Goal: Transaction & Acquisition: Purchase product/service

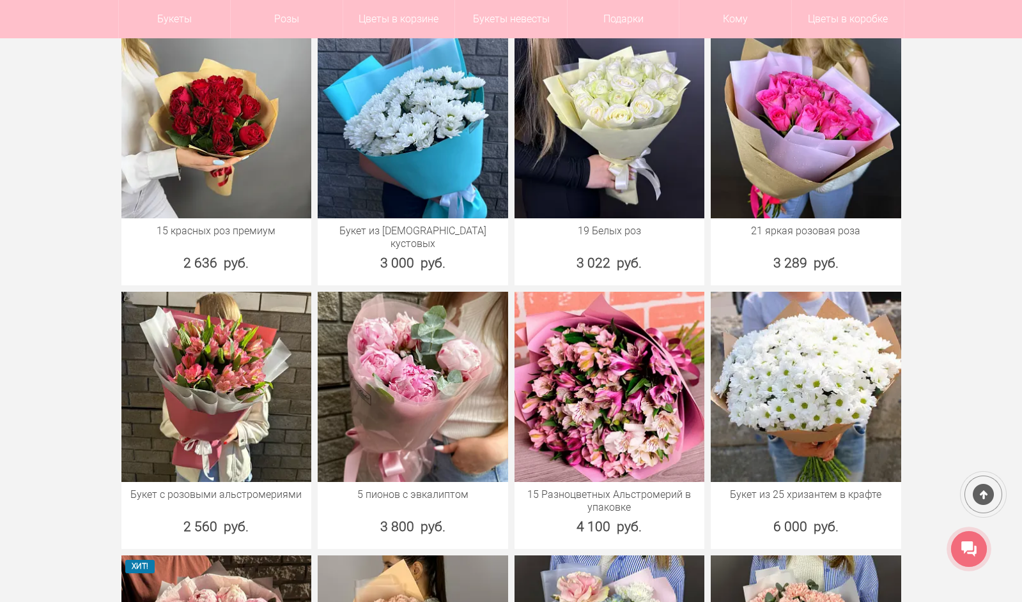
scroll to position [575, 0]
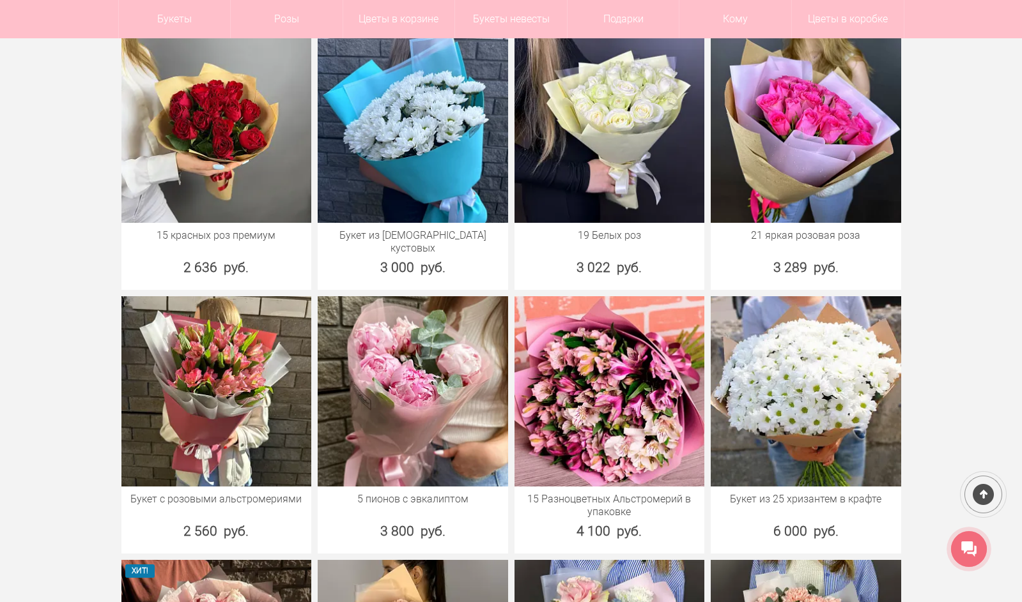
click at [989, 490] on div at bounding box center [983, 495] width 47 height 47
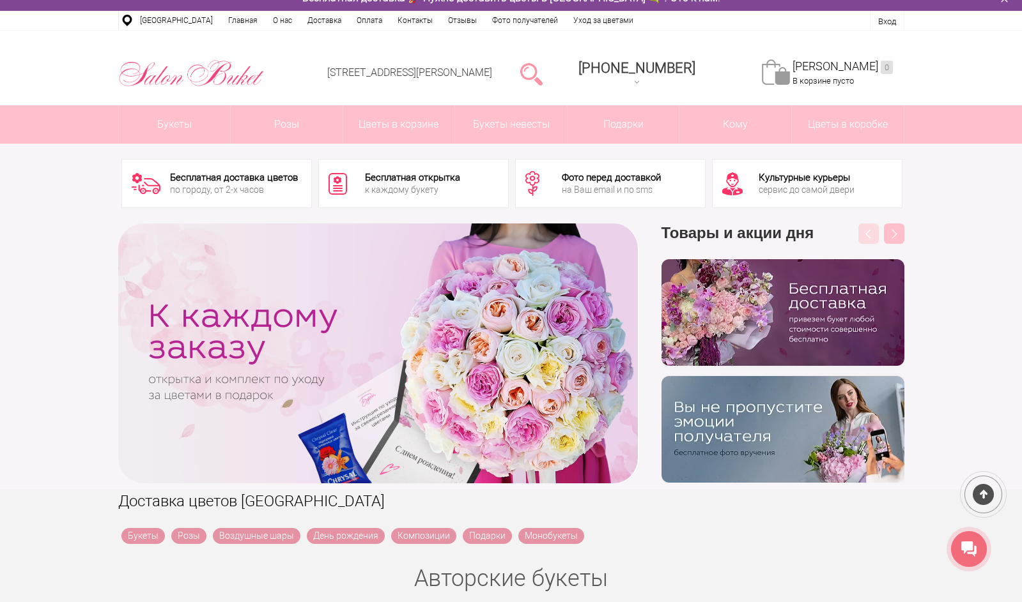
scroll to position [0, 0]
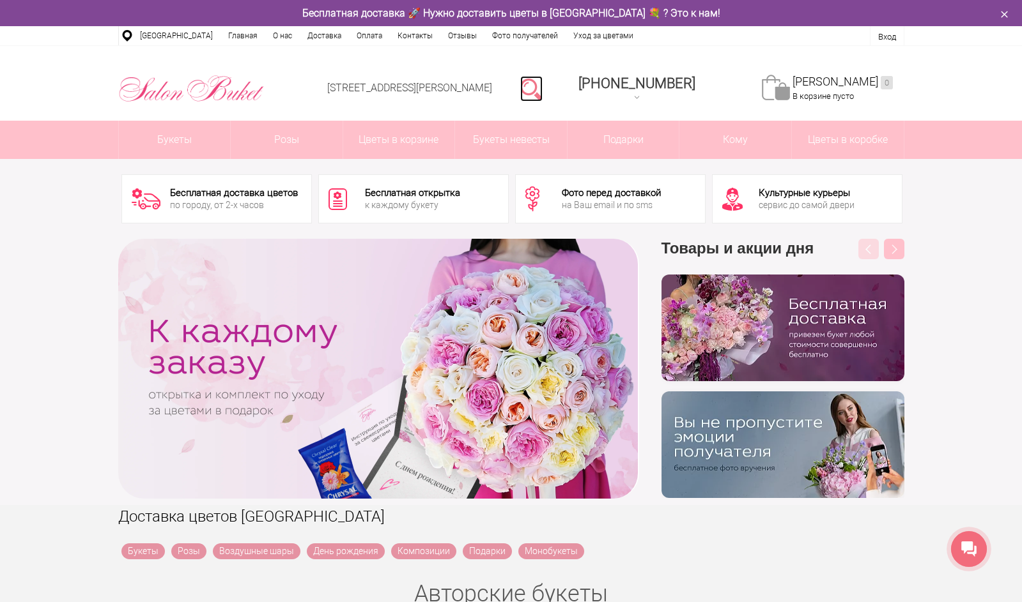
click at [542, 94] on link at bounding box center [531, 89] width 22 height 26
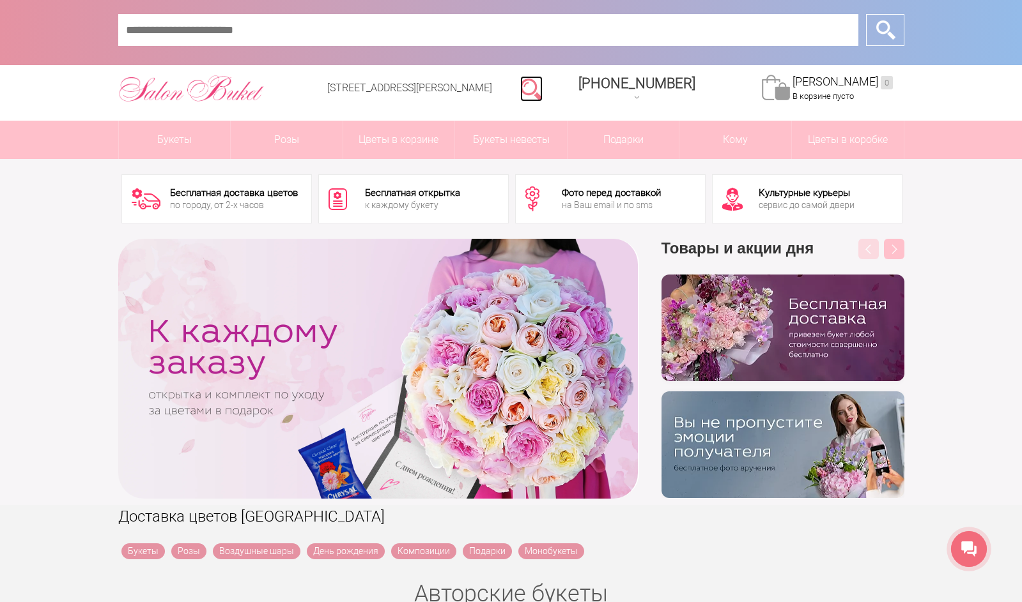
click at [542, 94] on link at bounding box center [531, 89] width 22 height 26
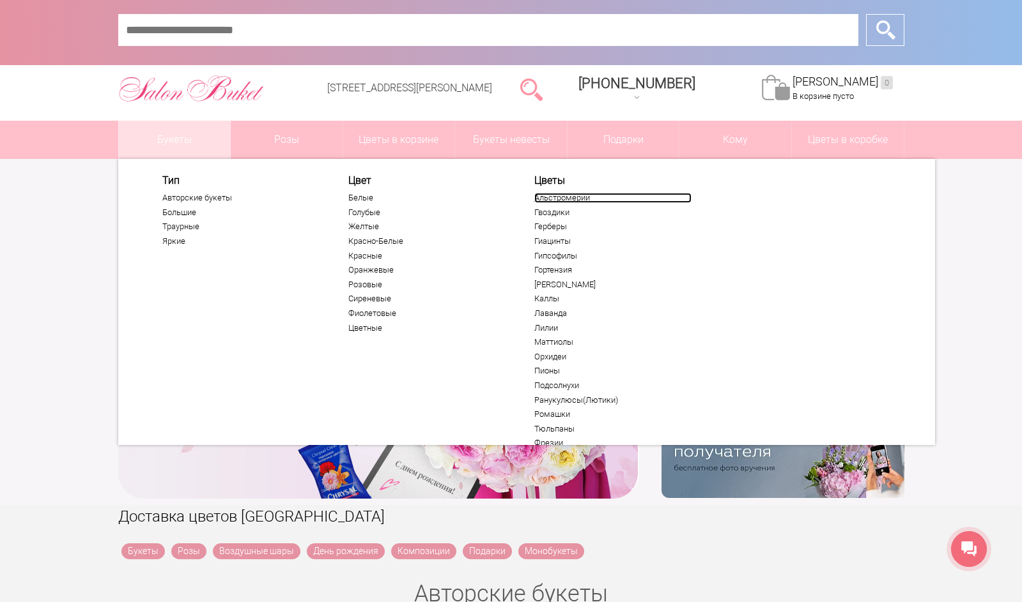
click at [555, 202] on link "Альстромерии" at bounding box center [612, 198] width 157 height 10
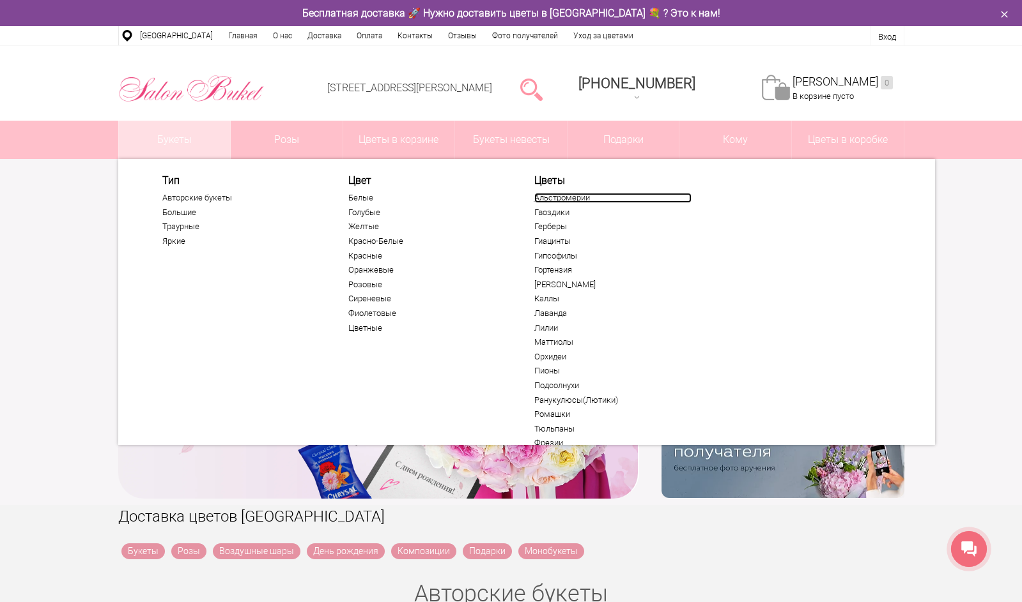
click at [551, 199] on link "Альстромерии" at bounding box center [612, 198] width 157 height 10
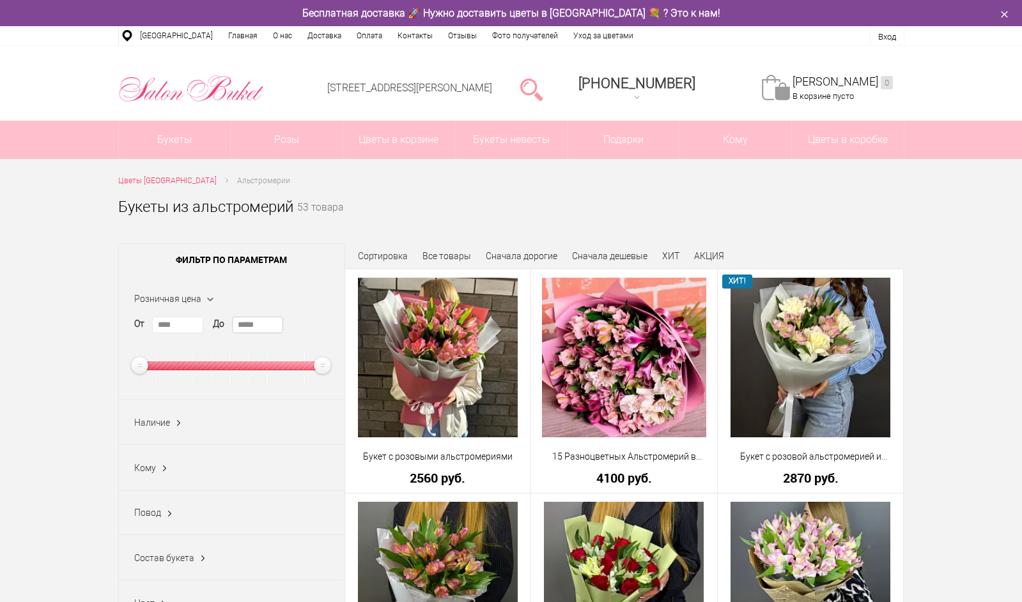
click at [265, 329] on input "*****" at bounding box center [257, 325] width 51 height 17
type input "****"
click at [205, 427] on div "Наличие Все В наличии (3) Нет (43)" at bounding box center [232, 422] width 226 height 45
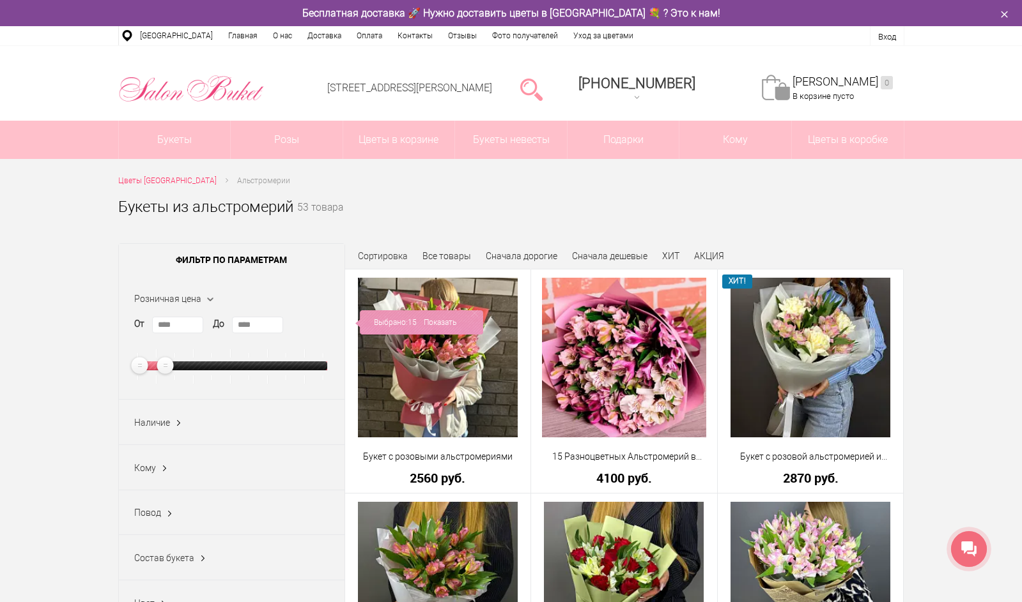
click at [160, 426] on span "Наличие" at bounding box center [152, 423] width 36 height 10
click at [157, 452] on label "Все" at bounding box center [150, 447] width 33 height 13
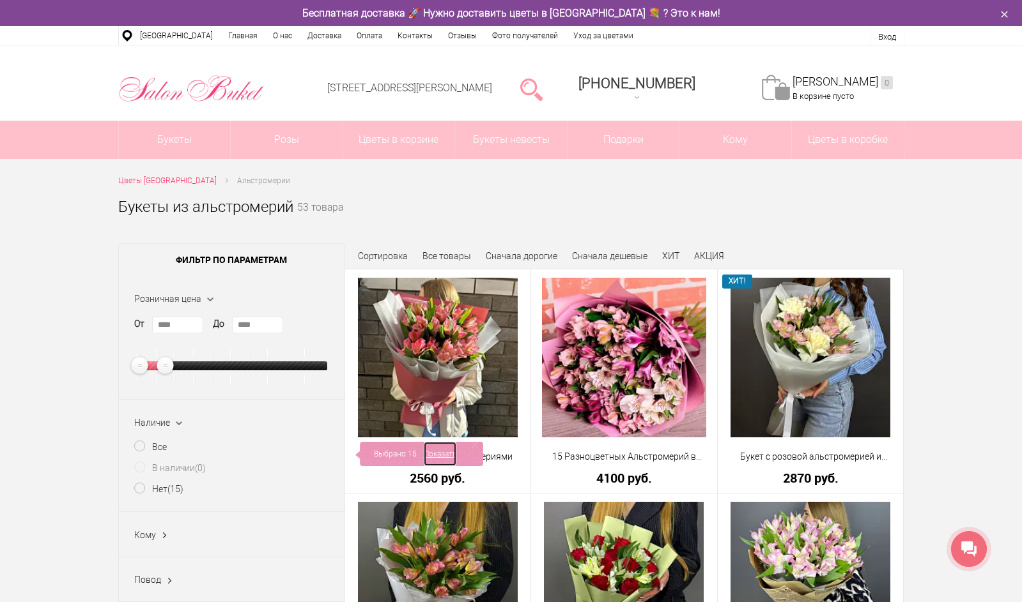
click at [427, 450] on link "Показать" at bounding box center [440, 454] width 33 height 24
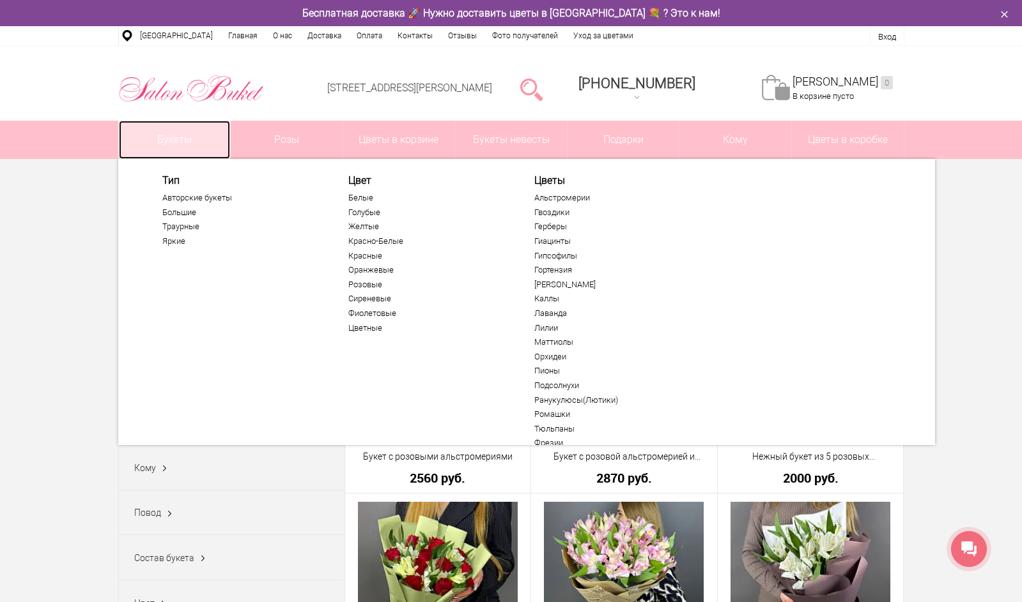
click at [178, 150] on link "Букеты" at bounding box center [175, 140] width 112 height 38
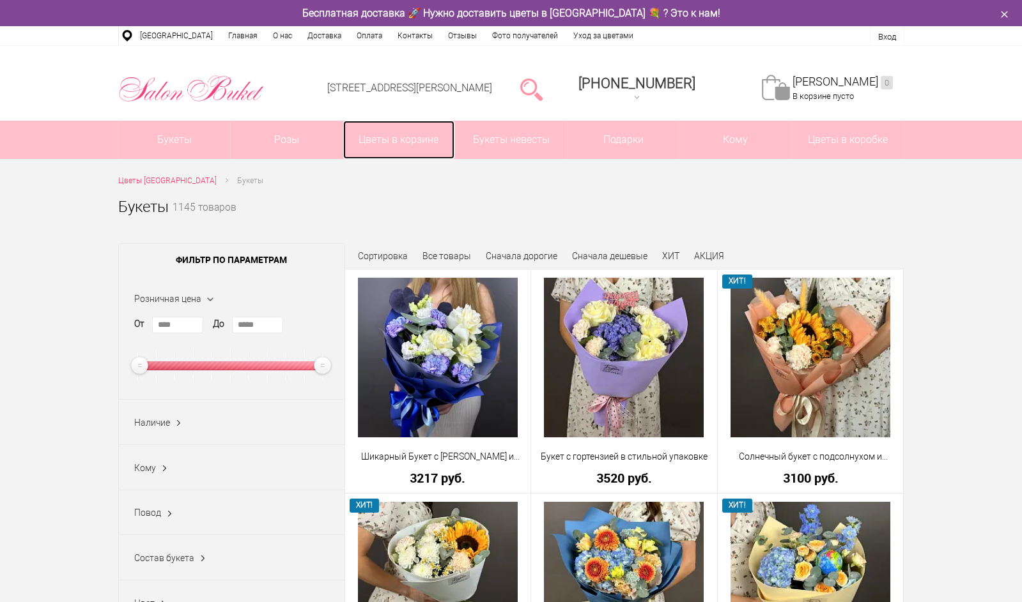
click at [385, 144] on link "Цветы в корзине" at bounding box center [399, 140] width 112 height 38
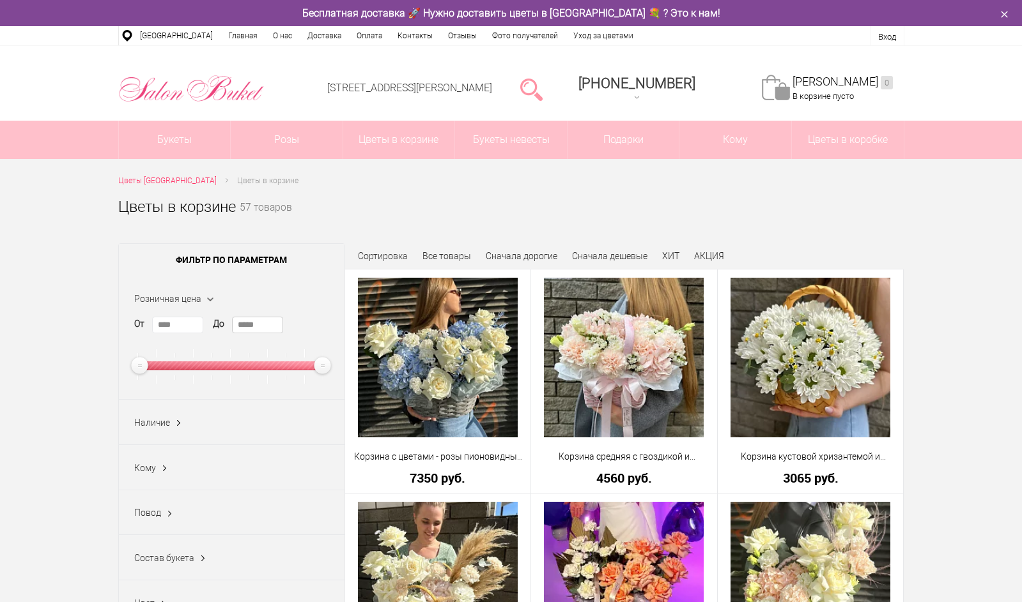
click at [265, 330] on input "*****" at bounding box center [257, 325] width 51 height 17
type input "****"
click at [183, 422] on ins at bounding box center [178, 423] width 13 height 17
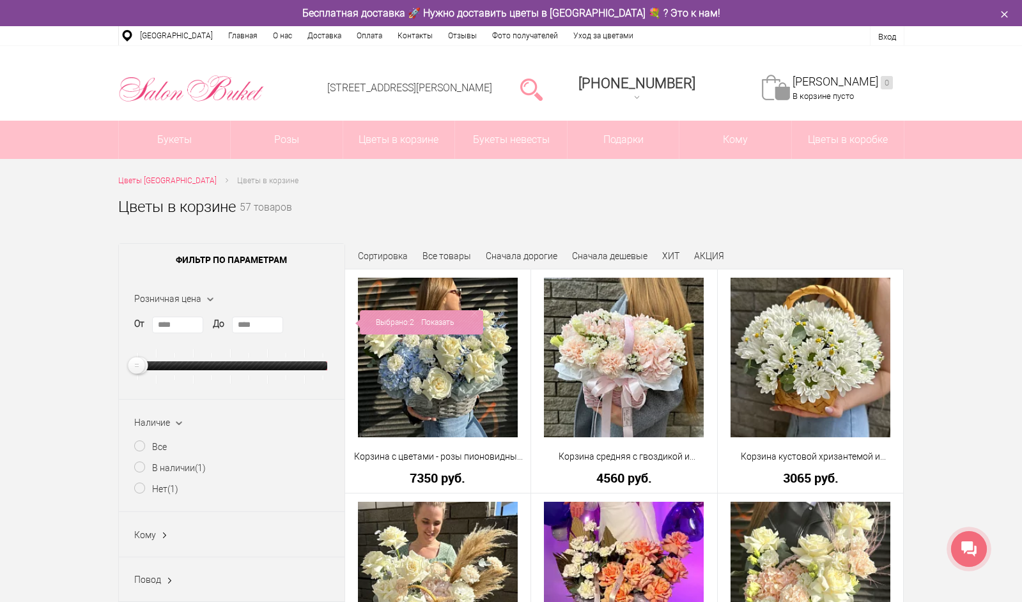
click at [178, 449] on li "Все" at bounding box center [231, 451] width 195 height 21
click at [440, 319] on link "Показать" at bounding box center [437, 323] width 33 height 24
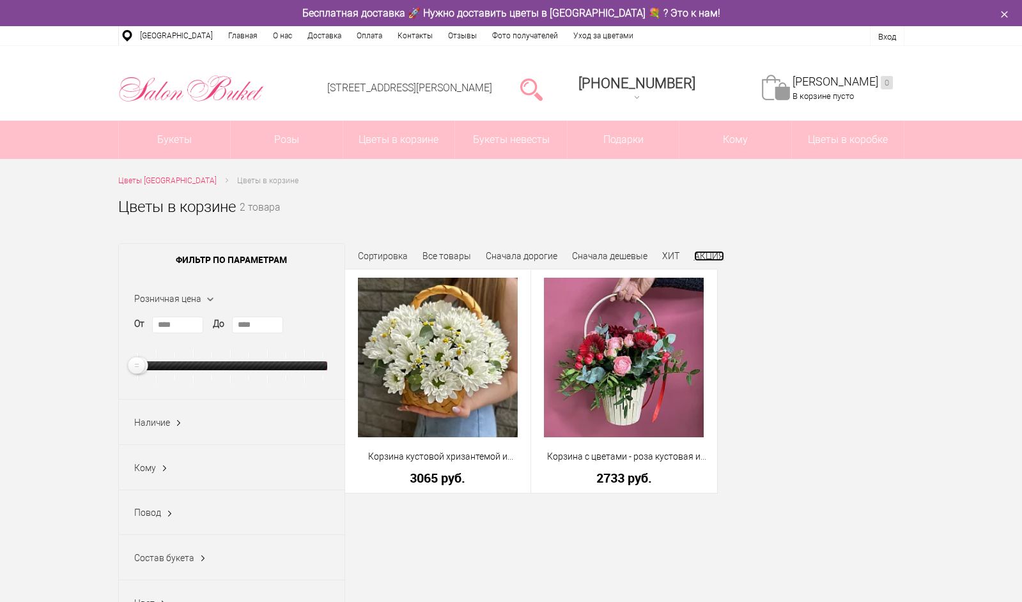
click at [711, 252] on link "АКЦИЯ" at bounding box center [709, 256] width 30 height 10
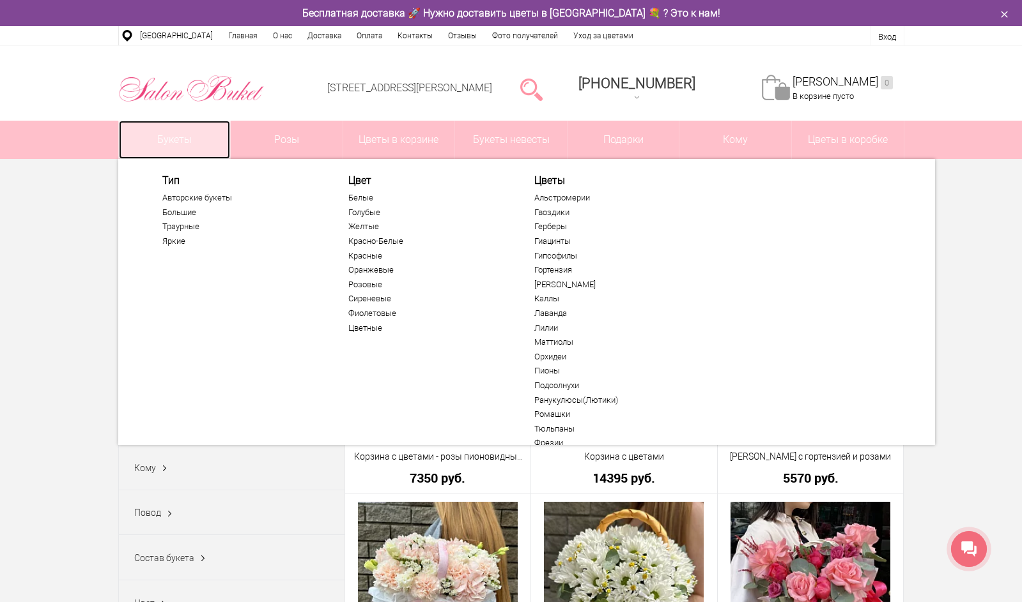
click at [177, 137] on link "Букеты" at bounding box center [175, 140] width 112 height 38
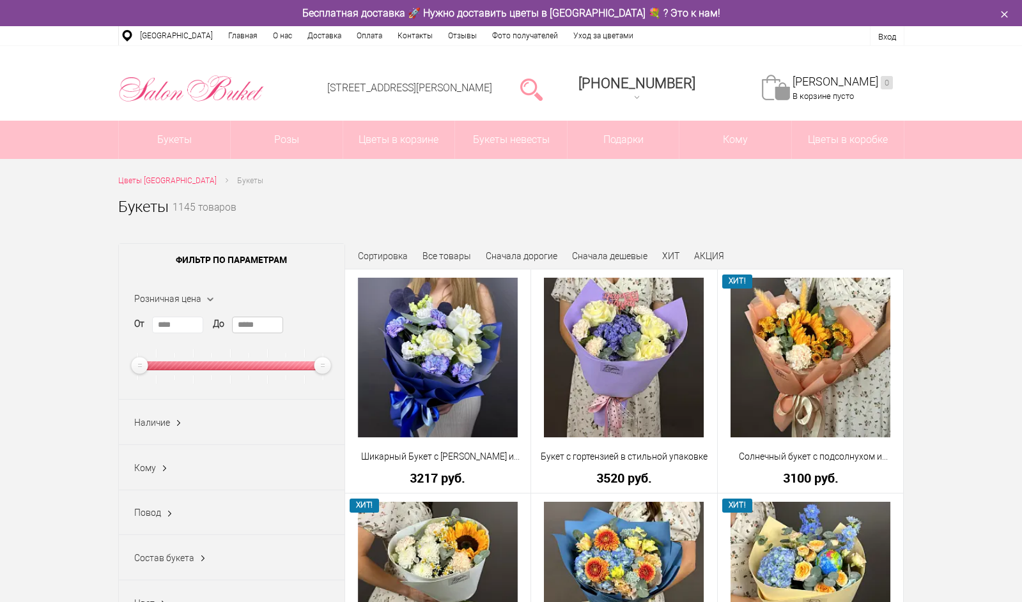
click at [256, 330] on input "*****" at bounding box center [257, 325] width 51 height 17
type input "****"
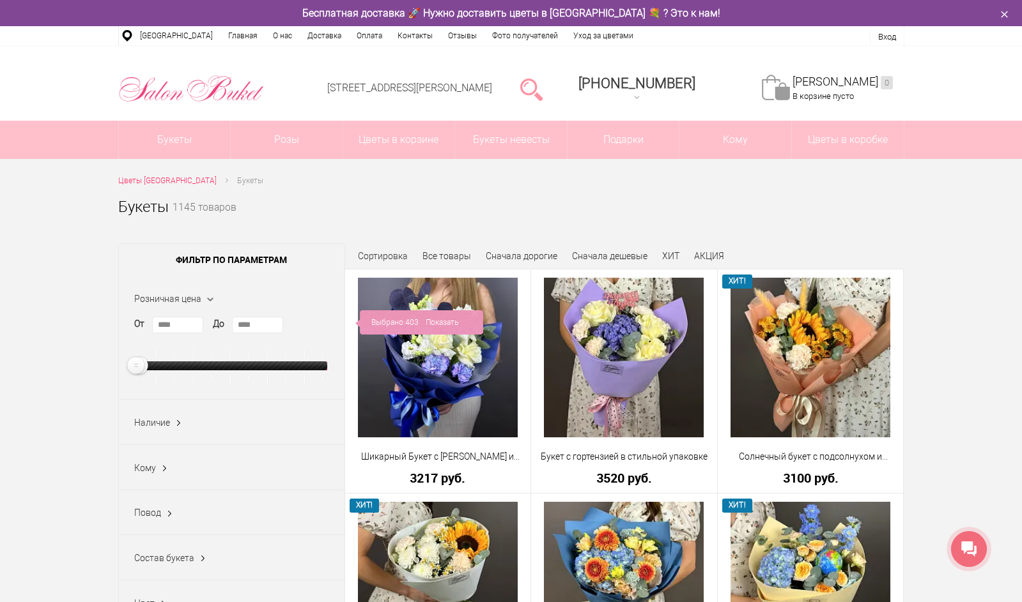
click at [236, 432] on div "Наличие Все В наличии (112) Нет (280)" at bounding box center [232, 422] width 226 height 45
click at [179, 426] on ins at bounding box center [178, 423] width 13 height 17
click at [180, 464] on label "В наличии (112)" at bounding box center [175, 468] width 82 height 13
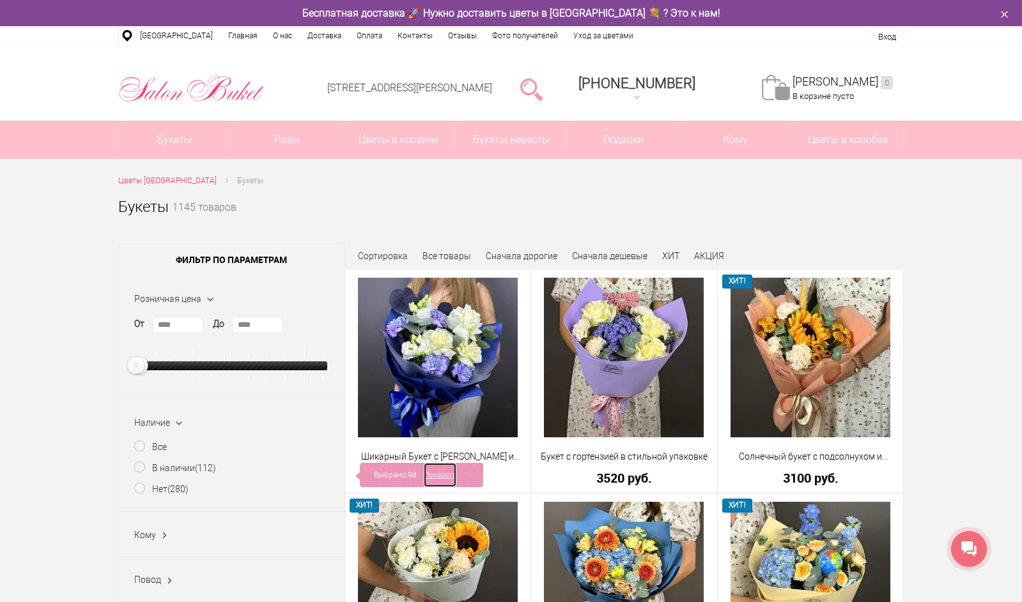
click at [438, 478] on link "Показать" at bounding box center [440, 475] width 33 height 24
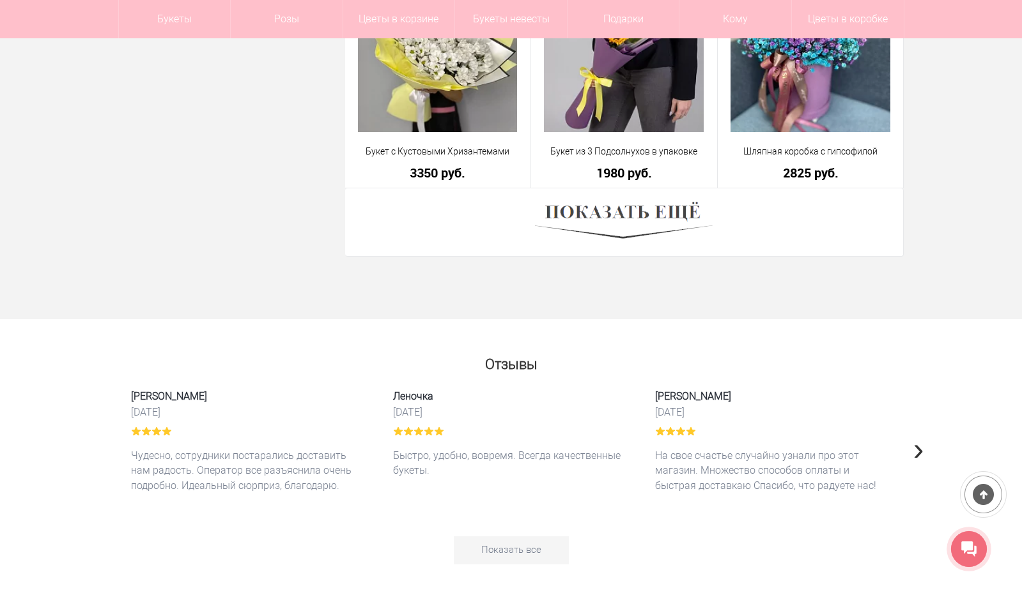
scroll to position [3642, 0]
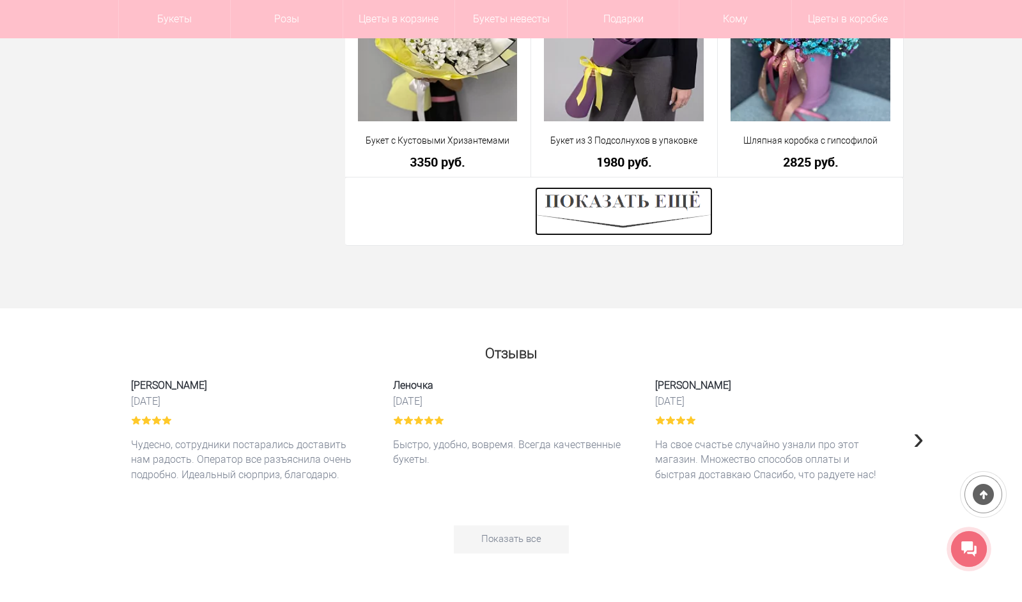
click at [606, 214] on img at bounding box center [624, 211] width 178 height 49
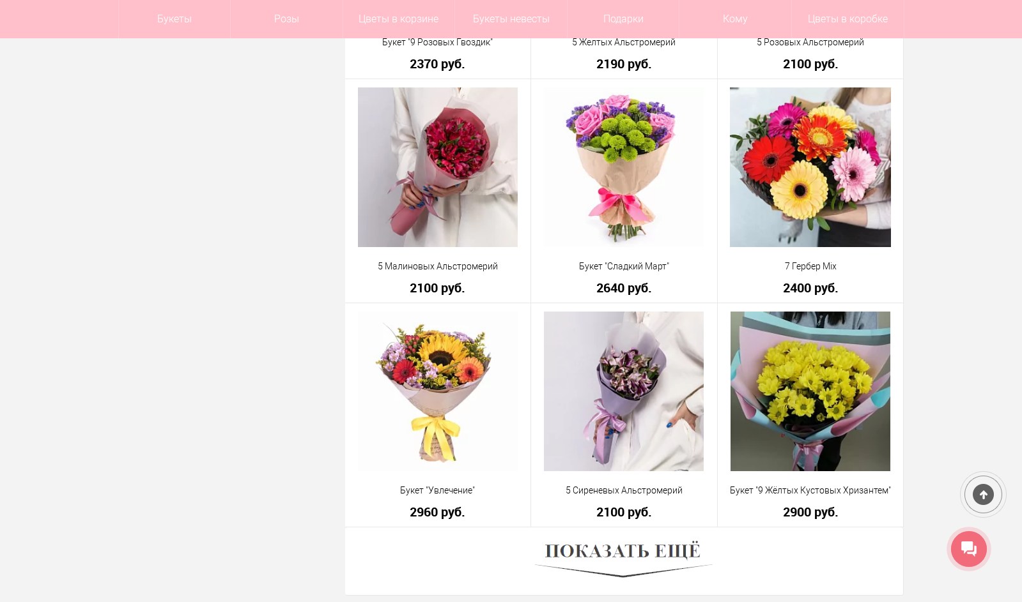
scroll to position [7092, 0]
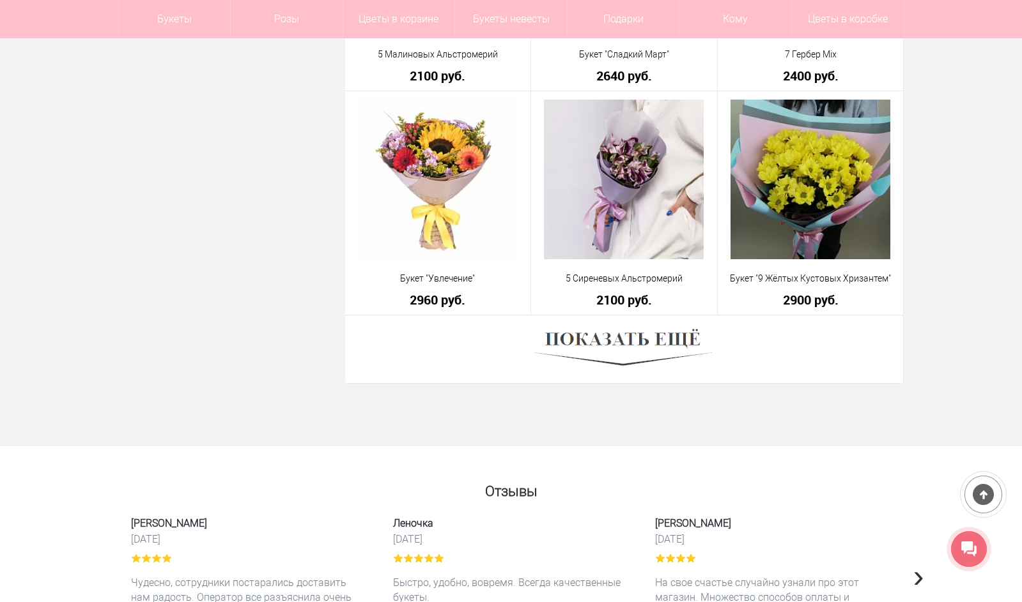
click at [644, 324] on div at bounding box center [624, 350] width 558 height 68
click at [633, 335] on img at bounding box center [624, 349] width 178 height 49
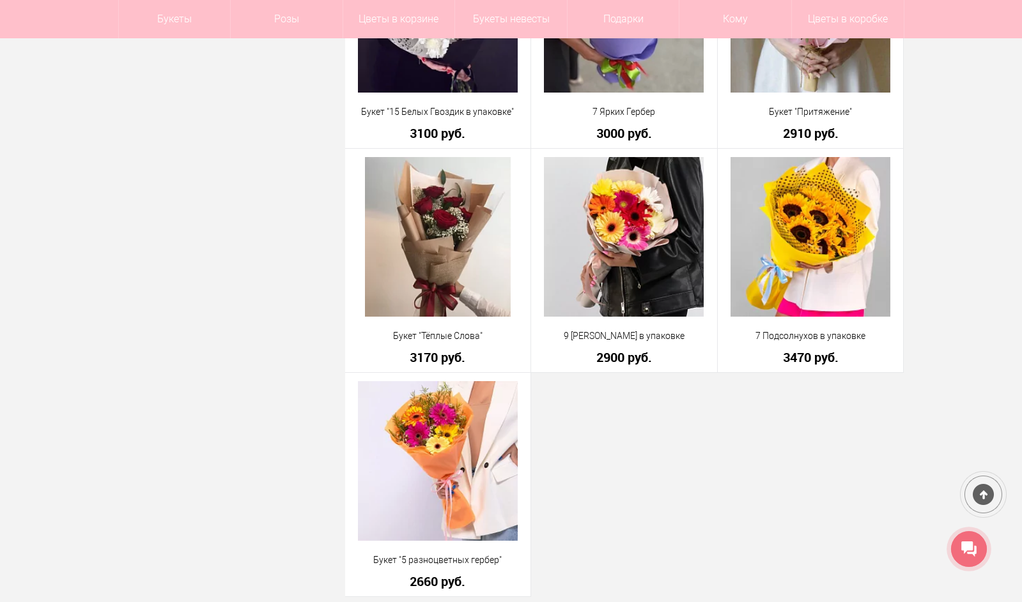
scroll to position [8178, 0]
